Goal: Task Accomplishment & Management: Complete application form

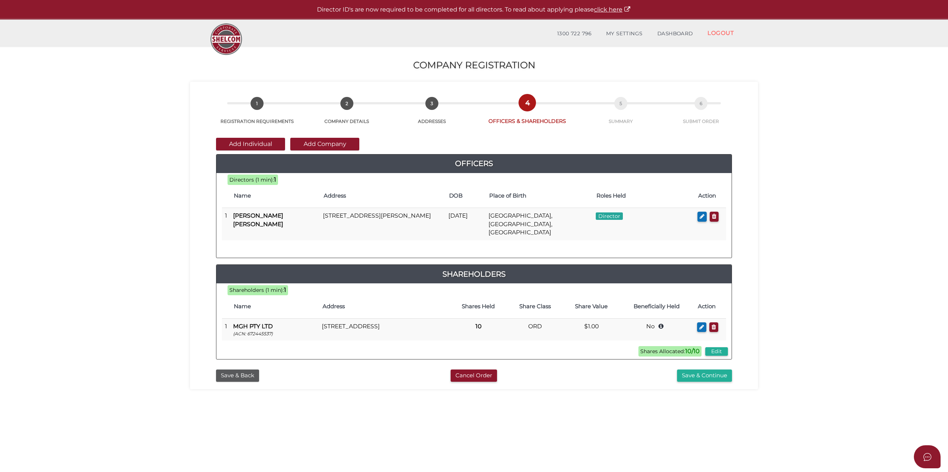
click at [710, 371] on button "Save & Continue" at bounding box center [704, 375] width 55 height 12
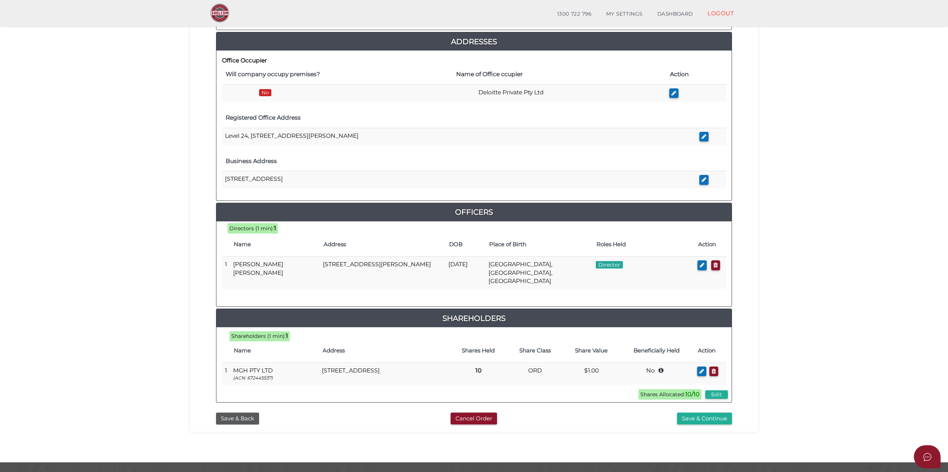
scroll to position [185, 0]
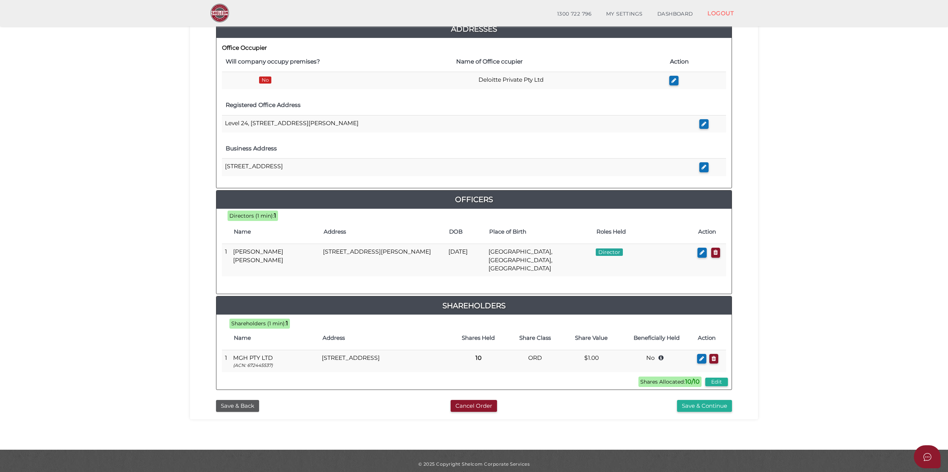
click at [690, 400] on button "Save & Continue" at bounding box center [704, 406] width 55 height 12
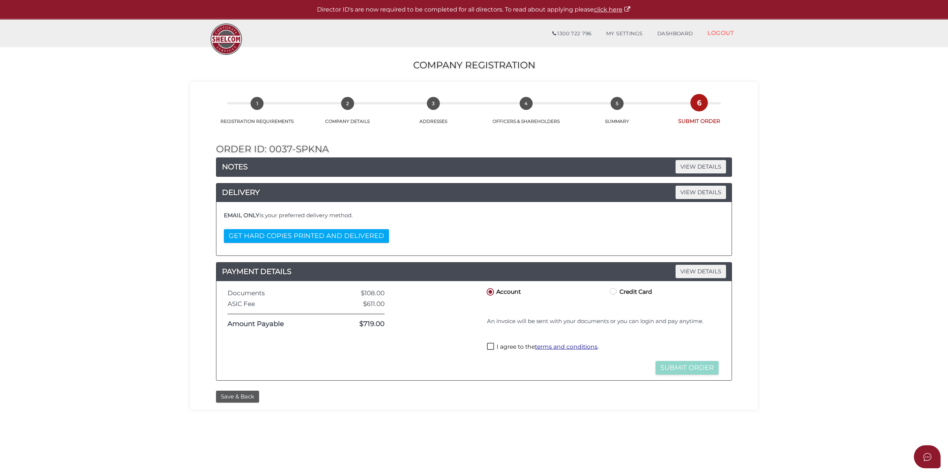
click at [489, 348] on label "I agree to the terms and conditions ." at bounding box center [543, 347] width 112 height 9
checkbox input "true"
click at [677, 366] on button "Submit Order" at bounding box center [687, 368] width 63 height 14
